Goal: Information Seeking & Learning: Learn about a topic

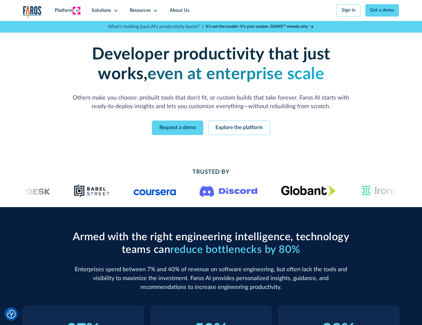
click at [77, 10] on icon at bounding box center [77, 10] width 5 height 5
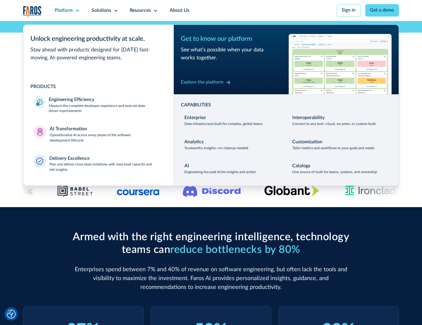
click at [105, 109] on p "Measure the complete developer experience and execute data-driven improvements" at bounding box center [106, 108] width 114 height 11
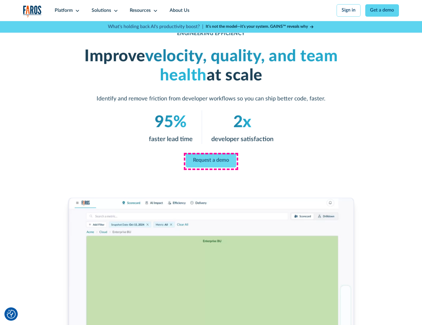
click at [211, 161] on link "Request a demo" at bounding box center [211, 160] width 51 height 14
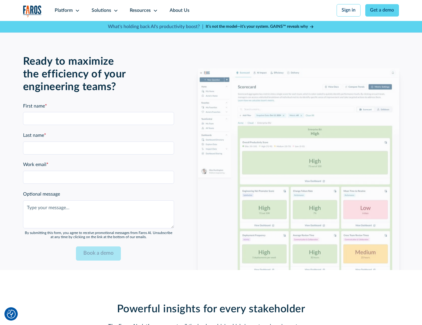
scroll to position [1286, 0]
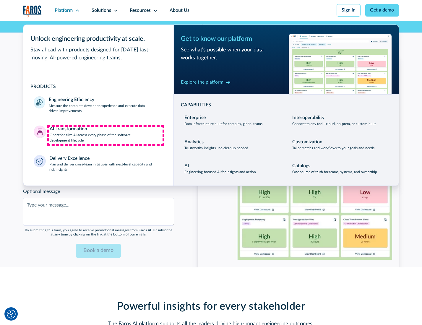
click at [105, 135] on p "Operationalize AI across every phase of the software development lifecycle" at bounding box center [106, 138] width 113 height 11
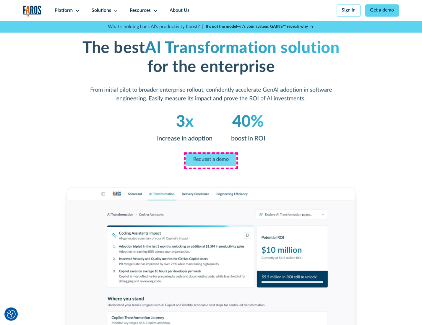
click at [211, 160] on link "Request a demo" at bounding box center [211, 159] width 50 height 14
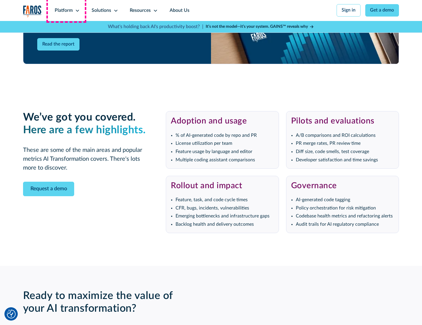
click at [66, 10] on div "Platform" at bounding box center [64, 10] width 18 height 7
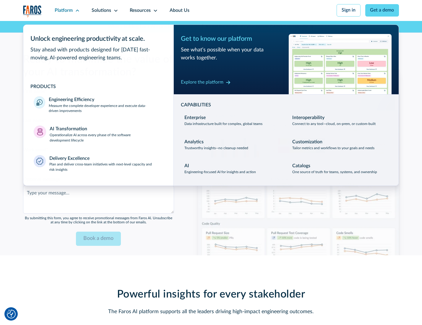
scroll to position [1429, 0]
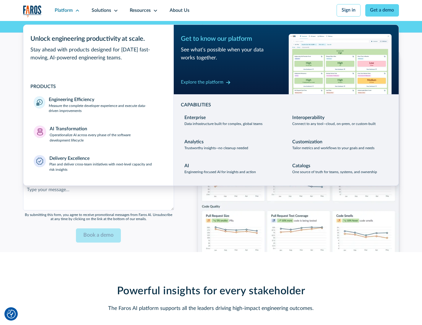
click at [202, 83] on div "Explore the platform" at bounding box center [202, 82] width 43 height 7
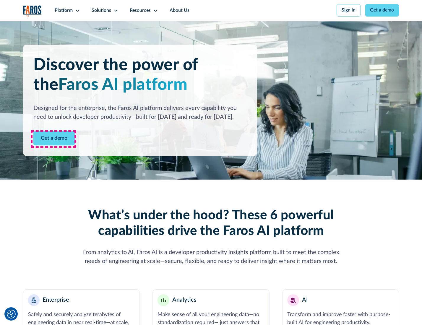
click at [53, 139] on link "Get a demo" at bounding box center [53, 138] width 41 height 14
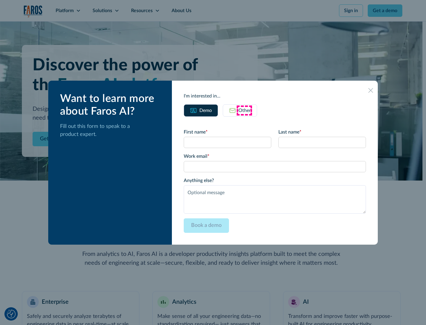
click at [244, 110] on div "Other" at bounding box center [244, 110] width 12 height 7
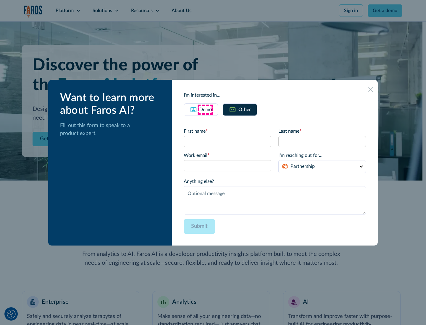
click at [205, 109] on div "Demo" at bounding box center [205, 109] width 12 height 7
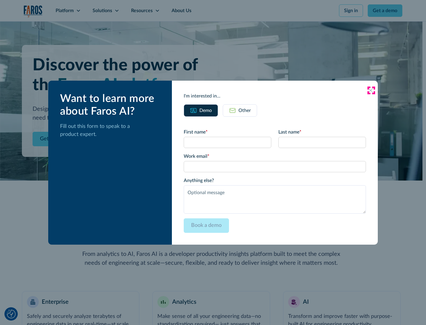
click at [371, 90] on icon at bounding box center [370, 90] width 5 height 5
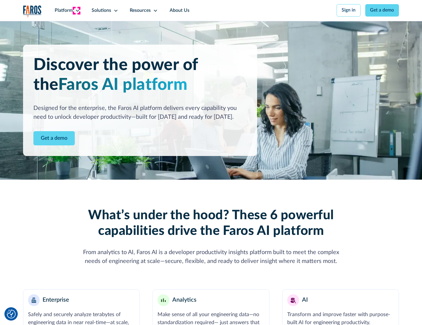
click at [77, 10] on icon at bounding box center [77, 10] width 5 height 5
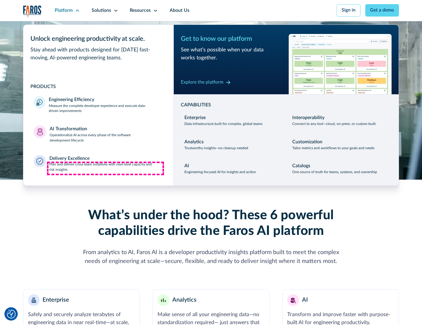
click at [105, 168] on p "Plan and deliver cross-team initiatives with next-level capacity and risk insig…" at bounding box center [106, 167] width 114 height 11
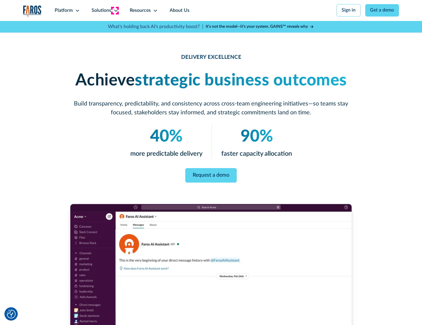
click at [115, 10] on icon at bounding box center [115, 10] width 5 height 5
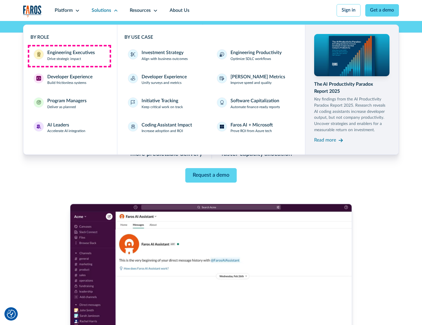
click at [69, 56] on div "Engineering Executives" at bounding box center [71, 52] width 48 height 7
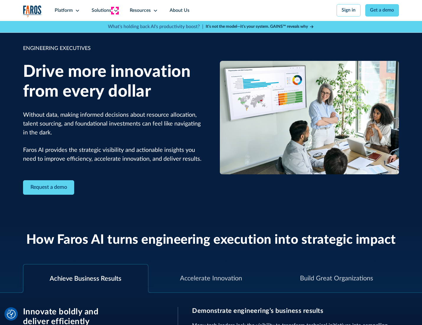
click at [115, 10] on icon at bounding box center [115, 10] width 5 height 5
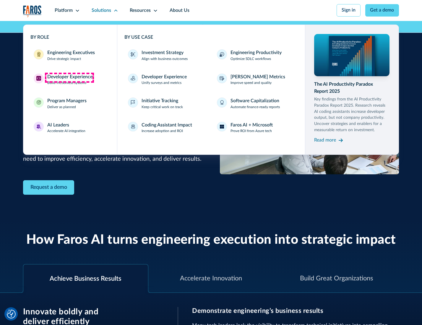
click at [69, 77] on div "Developer Experience" at bounding box center [69, 77] width 45 height 7
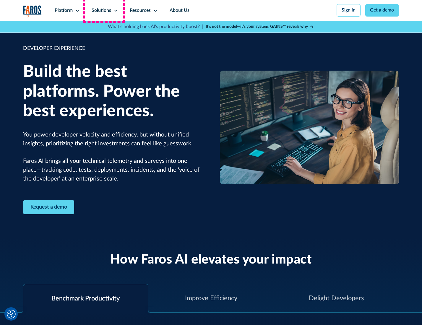
click at [104, 10] on div "Solutions" at bounding box center [102, 10] width 20 height 7
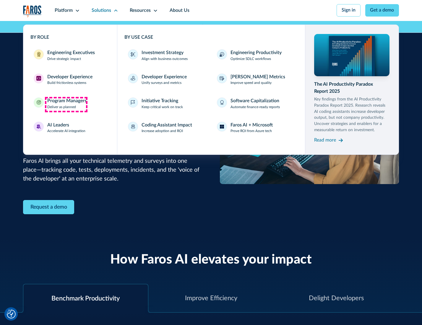
click at [66, 104] on div "Program Managers" at bounding box center [66, 101] width 39 height 7
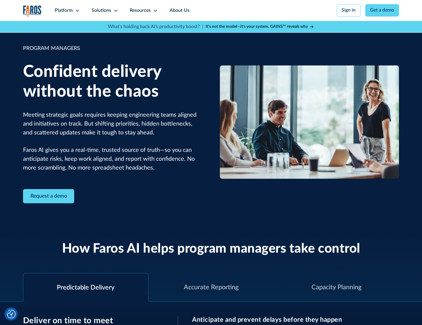
click at [115, 11] on icon at bounding box center [115, 10] width 5 height 5
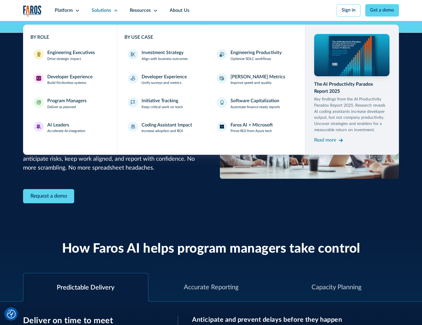
click at [66, 129] on div "AI Leaders" at bounding box center [58, 125] width 22 height 7
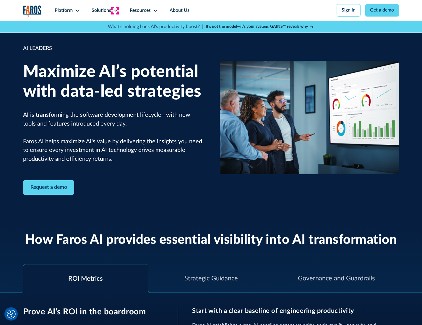
click at [115, 10] on icon at bounding box center [115, 10] width 5 height 5
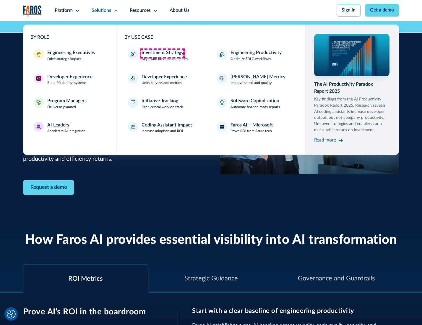
click at [162, 53] on div "Investment Strategy" at bounding box center [163, 52] width 42 height 7
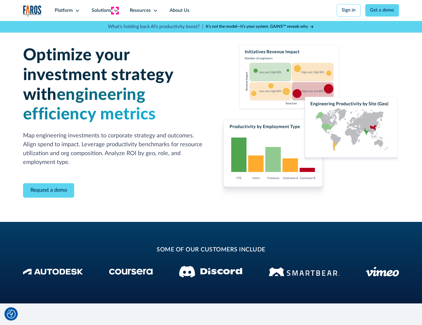
click at [115, 10] on icon at bounding box center [115, 10] width 5 height 5
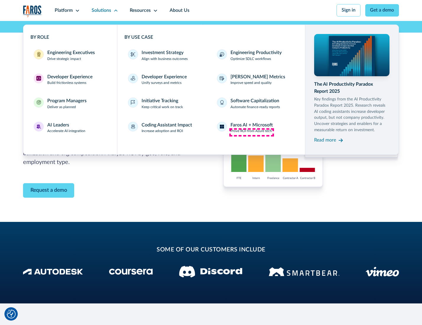
click at [251, 132] on p "Prove ROI from Azure tech" at bounding box center [251, 131] width 41 height 5
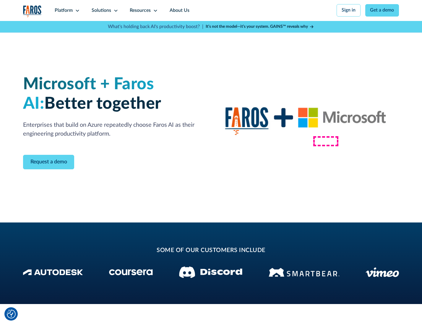
click at [326, 141] on div "Read more" at bounding box center [325, 140] width 22 height 7
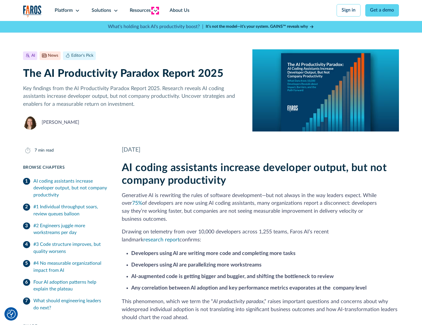
click at [155, 10] on icon at bounding box center [155, 10] width 5 height 5
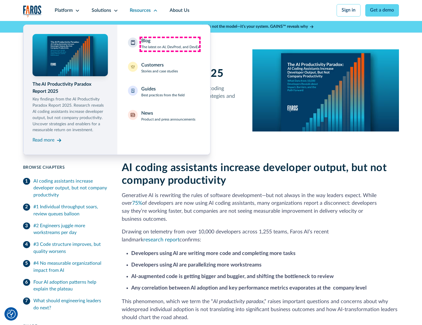
click at [170, 44] on div "Blog The latest on AI, DevProd, and DevEx" at bounding box center [170, 44] width 58 height 12
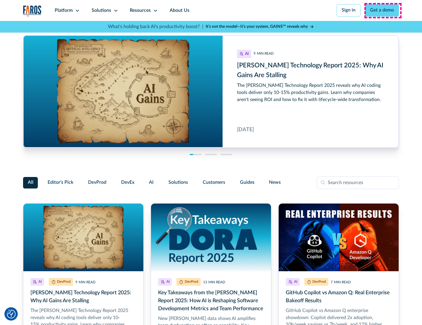
click at [383, 10] on link "Get a demo" at bounding box center [382, 10] width 34 height 12
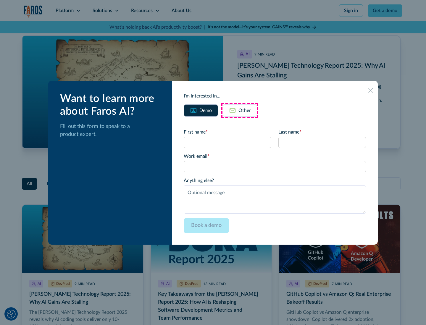
click at [239, 110] on div "Other" at bounding box center [244, 110] width 12 height 7
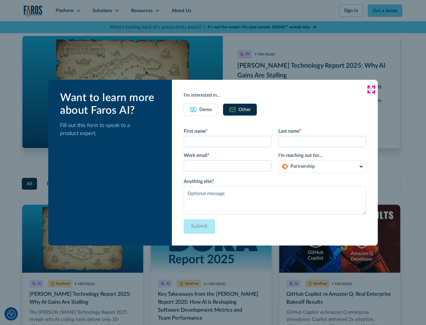
click at [371, 89] on icon at bounding box center [370, 89] width 5 height 5
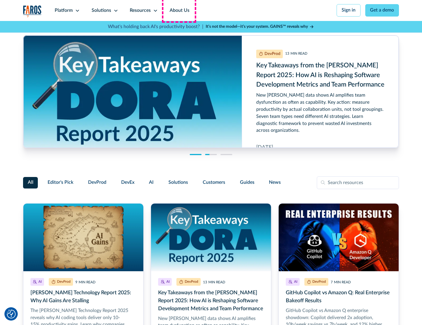
click at [179, 10] on link "About Us" at bounding box center [180, 10] width 32 height 21
